Goal: Information Seeking & Learning: Understand process/instructions

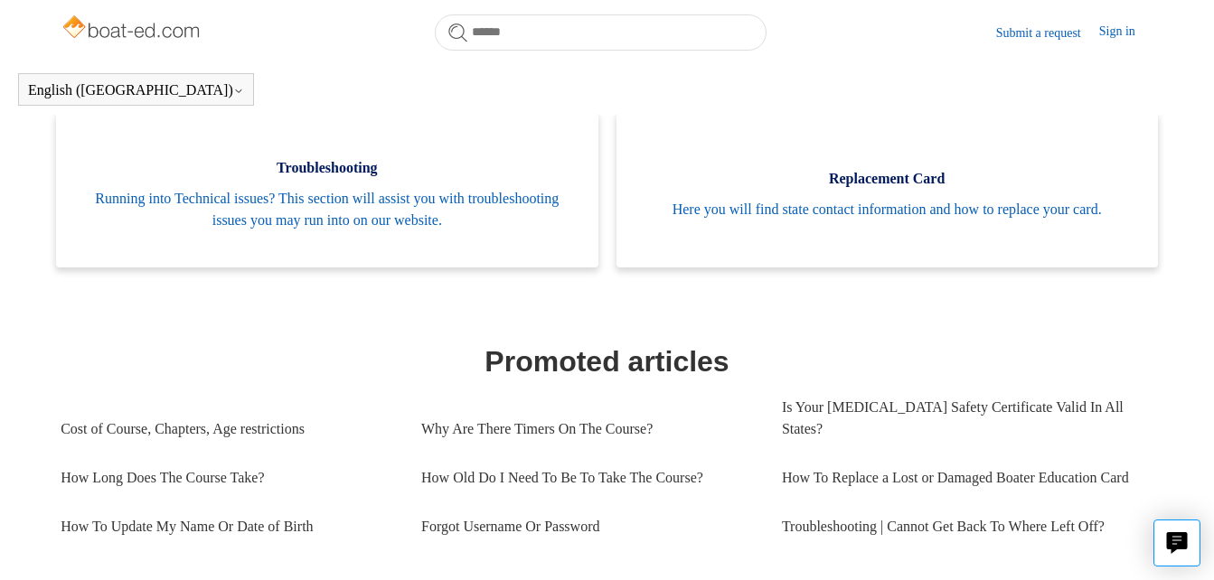
scroll to position [531, 0]
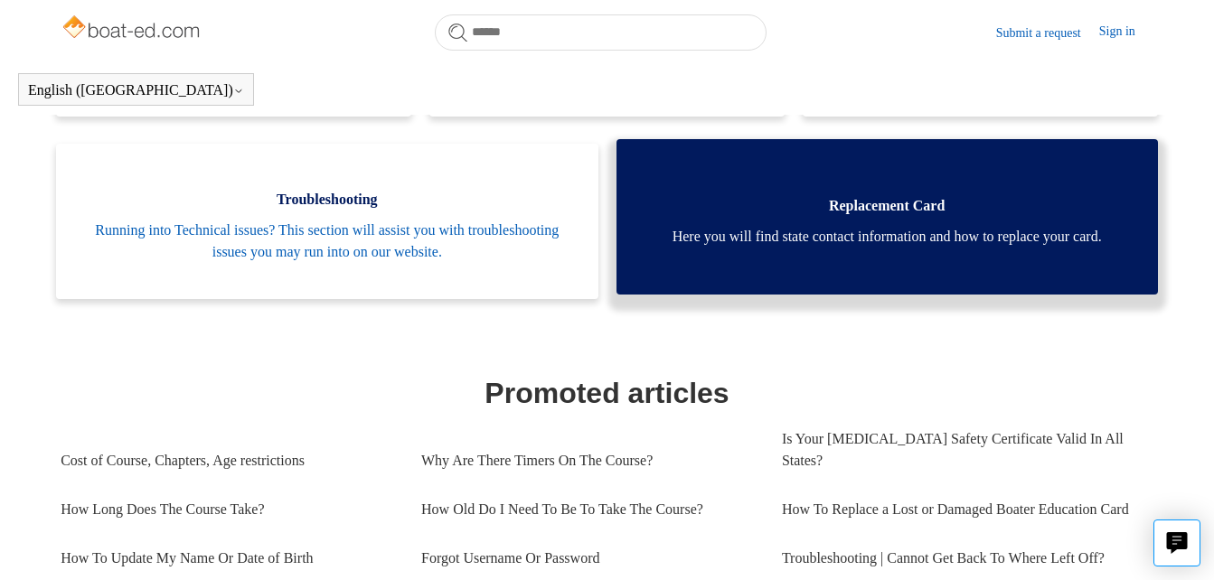
click at [887, 256] on link "Replacement Card Here you will find state contact information and how to replac…" at bounding box center [886, 216] width 541 height 155
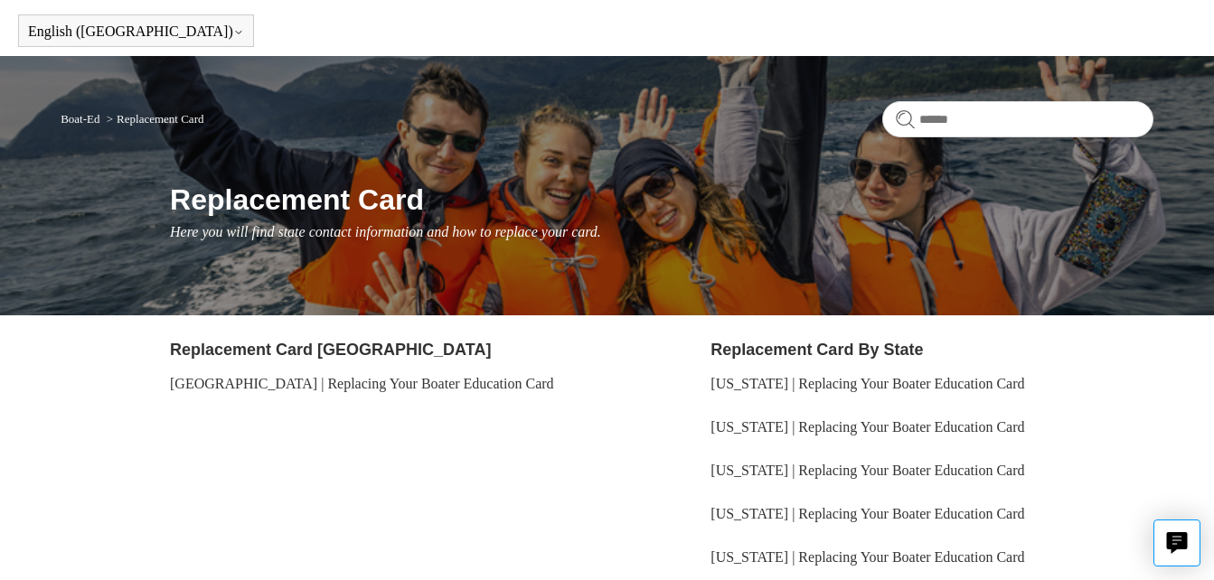
scroll to position [90, 0]
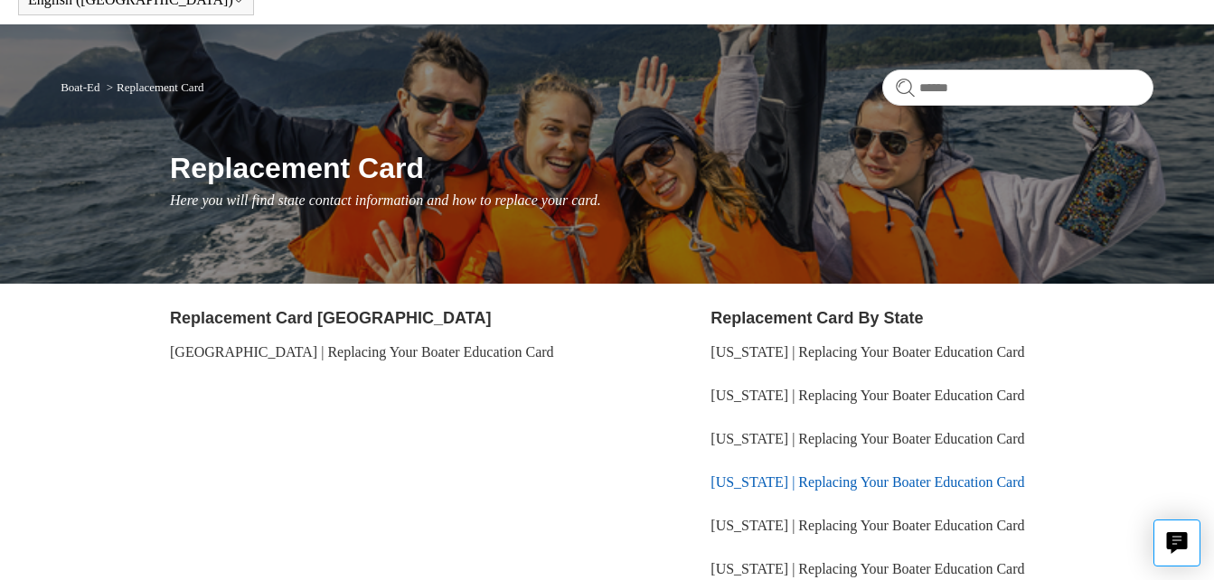
click at [897, 485] on link "[US_STATE] | Replacing Your Boater Education Card" at bounding box center [867, 481] width 314 height 15
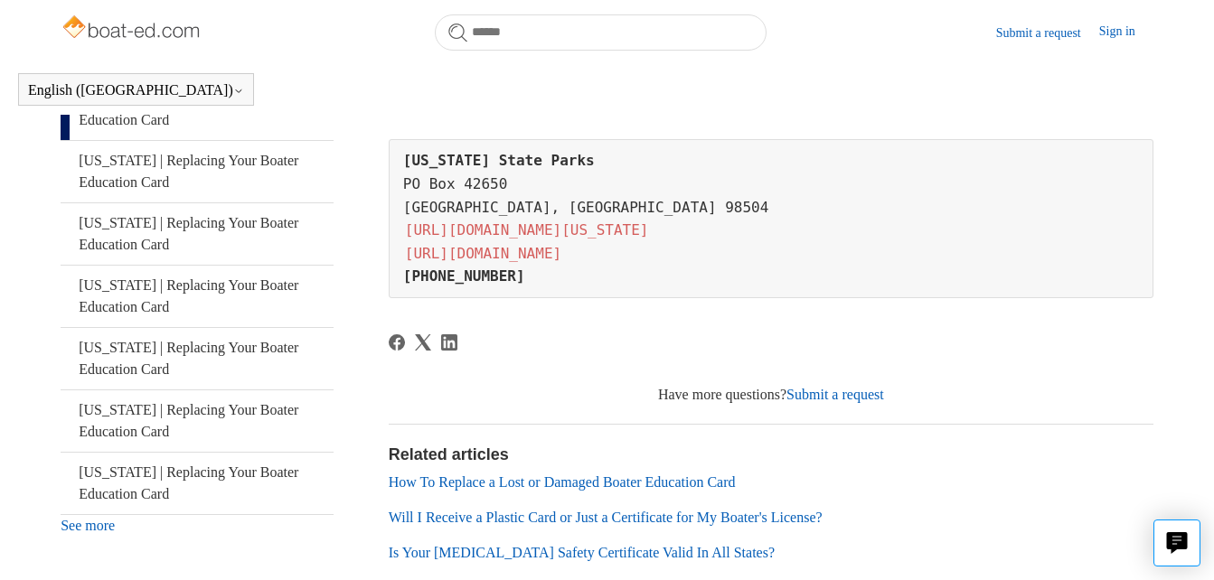
scroll to position [240, 0]
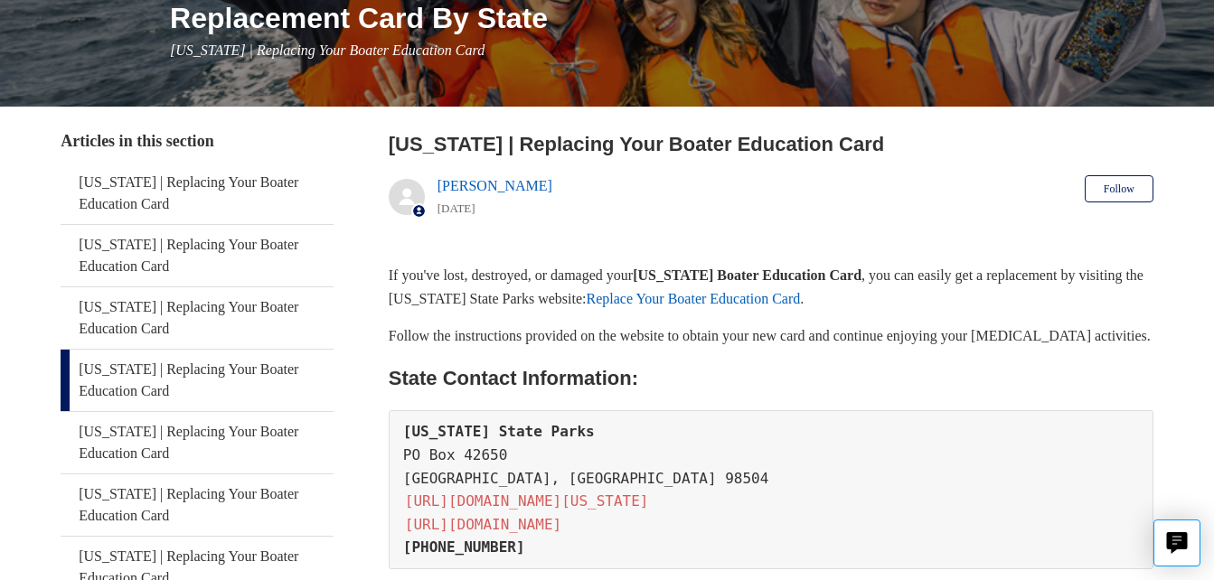
click at [800, 303] on link "Replace Your Boater Education Card" at bounding box center [693, 298] width 214 height 15
